Goal: Transaction & Acquisition: Purchase product/service

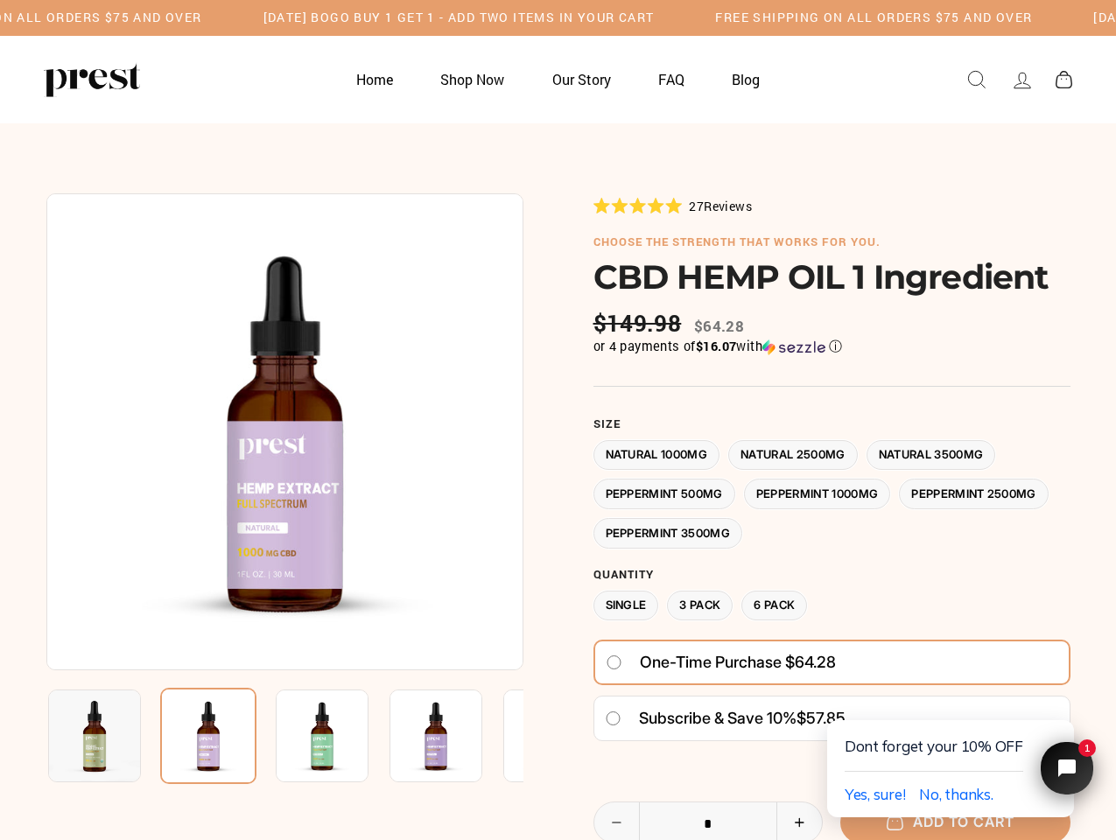
click at [557, 420] on div at bounding box center [558, 637] width 1024 height 888
click at [220, 17] on h5 "[DATE] BOGO BUY 1 GET 1 - ADD TWO ITEMS IN YOUR CART" at bounding box center [24, 17] width 391 height 15
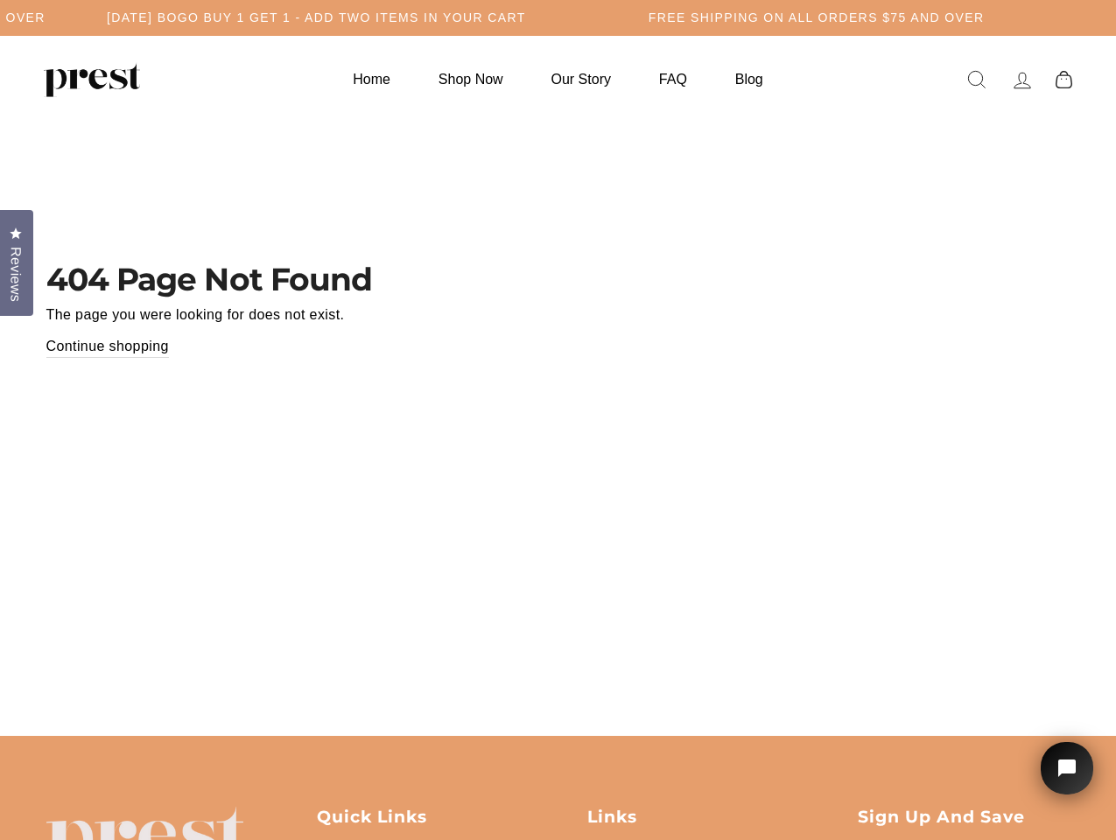
click at [557, 420] on header "404 Page Not Found The page you were looking for does not exist. Continue shopp…" at bounding box center [558, 317] width 1024 height 248
click at [17, 261] on span "Reviews" at bounding box center [15, 274] width 23 height 55
click at [1067, 768] on icon "Open chat widget" at bounding box center [1076, 768] width 27 height 27
